Goal: Check status: Check status

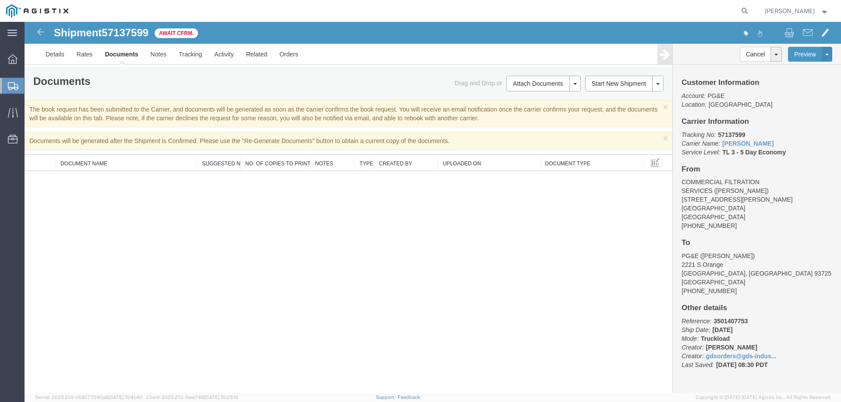
click at [11, 86] on icon at bounding box center [13, 86] width 11 height 8
click at [0, 0] on span "Shipment Manager" at bounding box center [0, 0] width 0 height 0
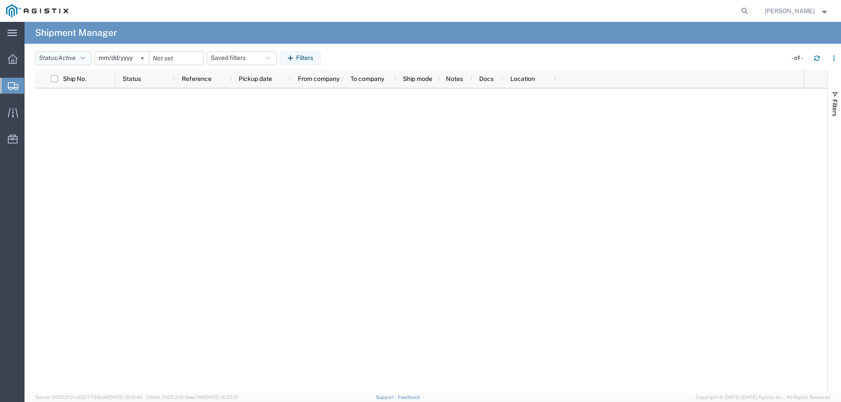
click at [85, 59] on icon "button" at bounding box center [83, 58] width 4 height 6
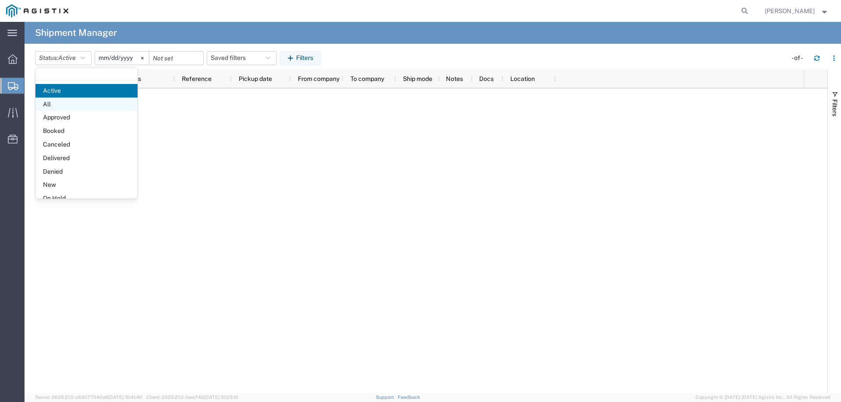
click at [76, 103] on span "All" at bounding box center [86, 105] width 102 height 14
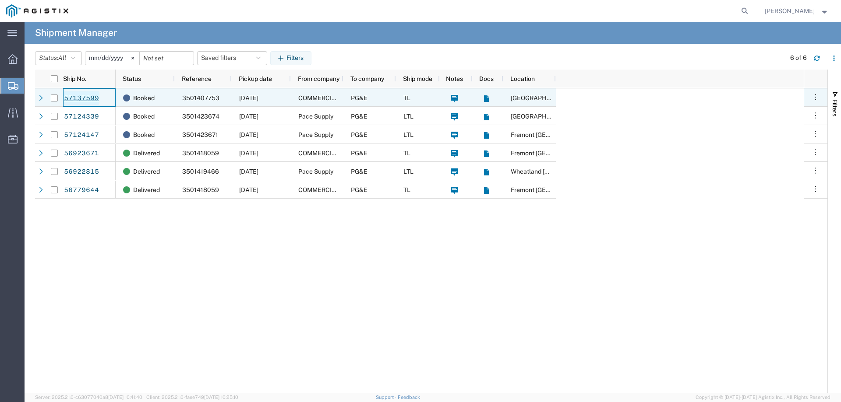
click at [77, 100] on link "57137599" at bounding box center [81, 98] width 36 height 14
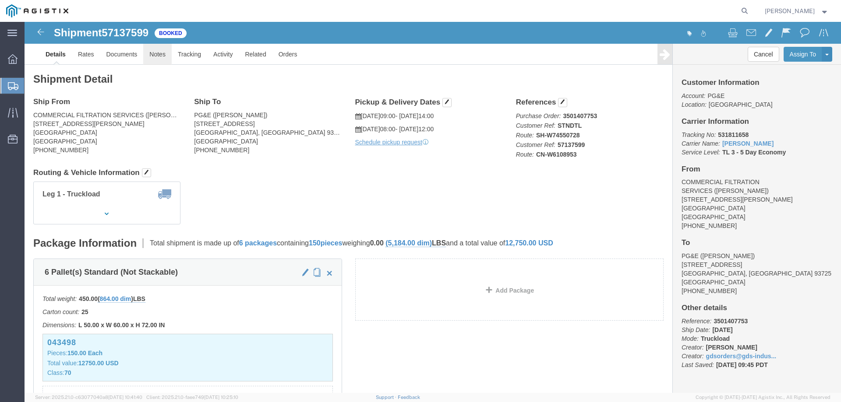
click link "Notes"
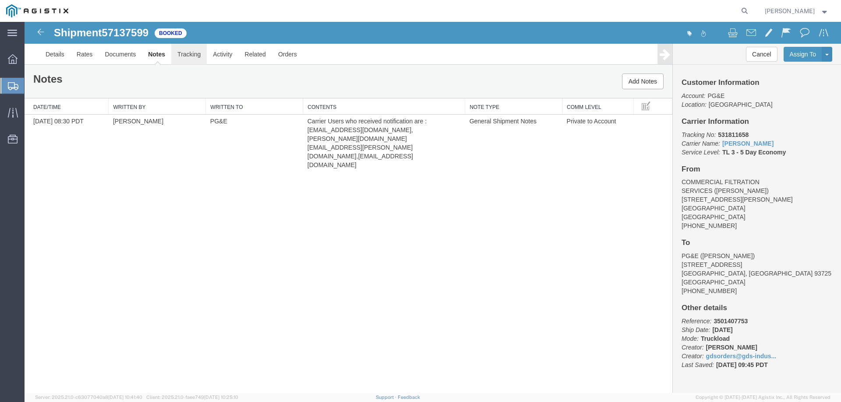
click at [183, 59] on link "Tracking" at bounding box center [188, 54] width 35 height 21
